Goal: Task Accomplishment & Management: Manage account settings

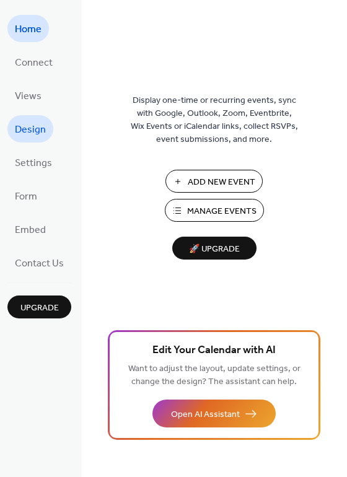
click at [19, 126] on span "Design" at bounding box center [30, 130] width 31 height 20
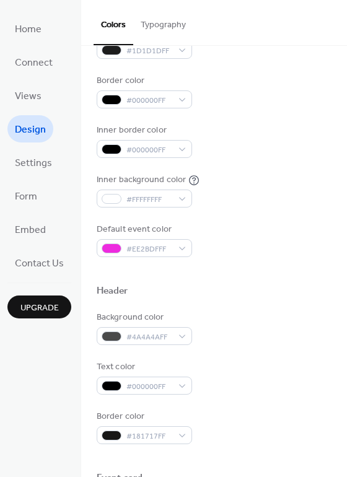
scroll to position [202, 0]
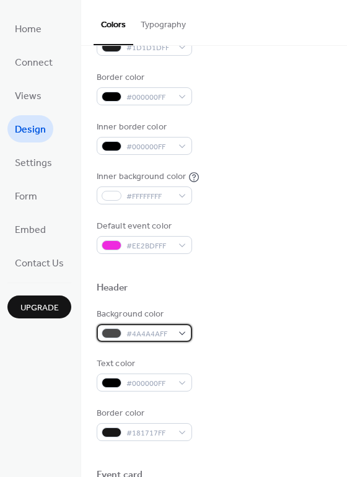
click at [126, 333] on span "#4A4A4AFF" at bounding box center [149, 334] width 46 height 13
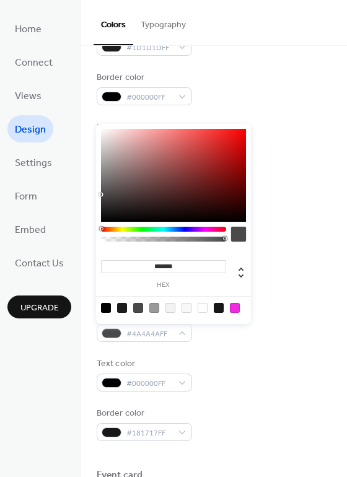
type input "*******"
click at [107, 132] on div at bounding box center [173, 175] width 145 height 93
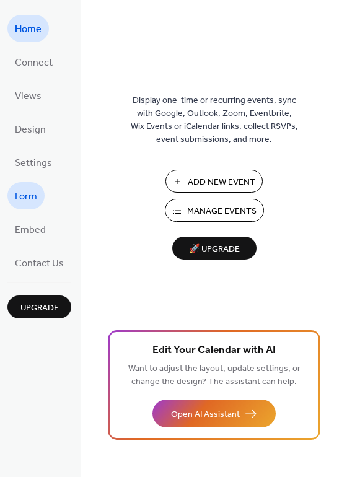
click at [30, 200] on span "Form" at bounding box center [26, 197] width 22 height 20
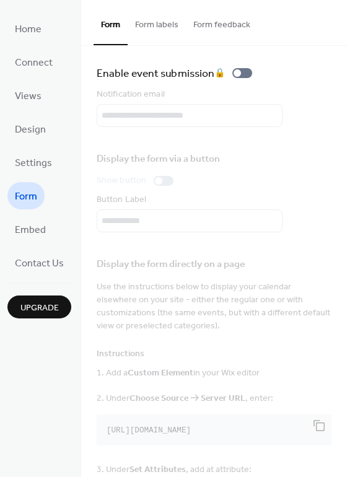
click at [166, 27] on button "Form labels" at bounding box center [157, 22] width 58 height 44
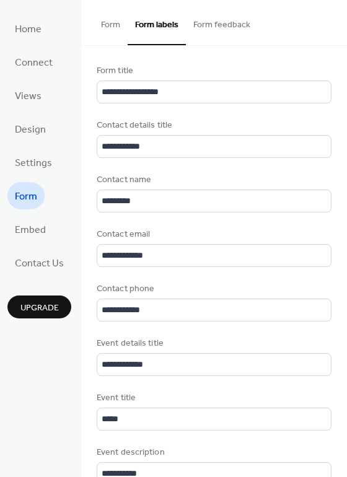
click at [241, 27] on button "Form feedback" at bounding box center [222, 22] width 72 height 44
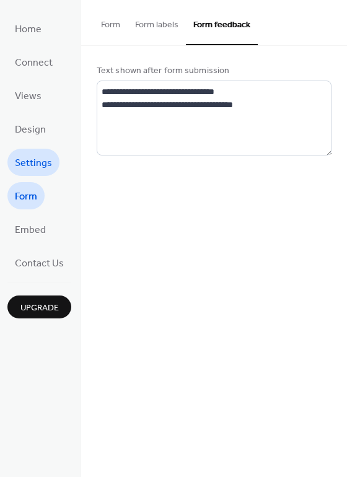
click at [24, 162] on span "Settings" at bounding box center [33, 164] width 37 height 20
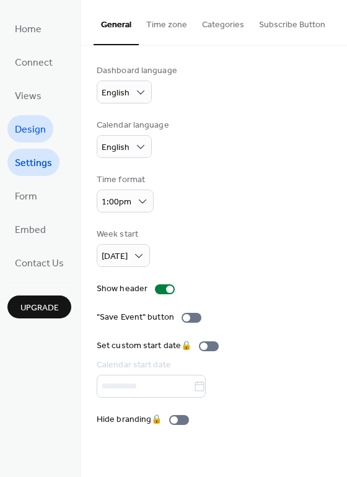
click at [26, 129] on span "Design" at bounding box center [30, 130] width 31 height 20
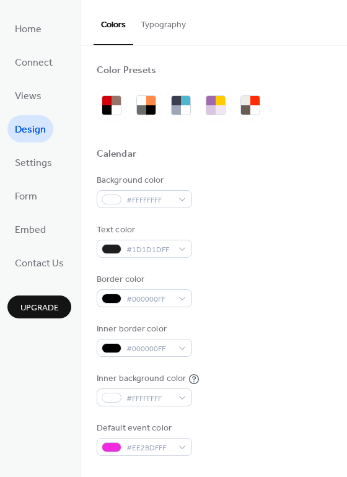
scroll to position [377, 0]
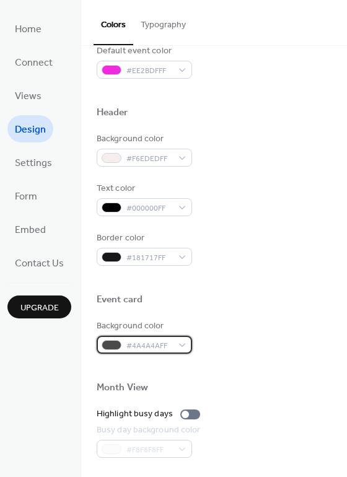
click at [126, 345] on span "#4A4A4AFF" at bounding box center [149, 345] width 46 height 13
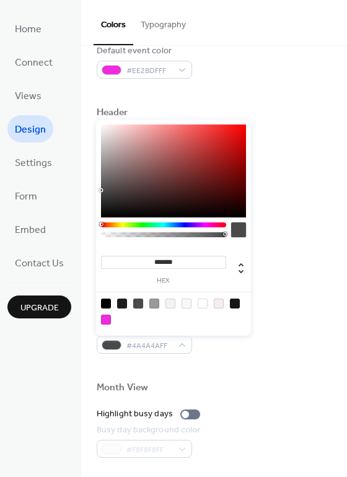
click at [102, 130] on div at bounding box center [173, 170] width 145 height 93
click at [104, 126] on div at bounding box center [173, 170] width 145 height 93
type input "*******"
